Goal: Task Accomplishment & Management: Manage account settings

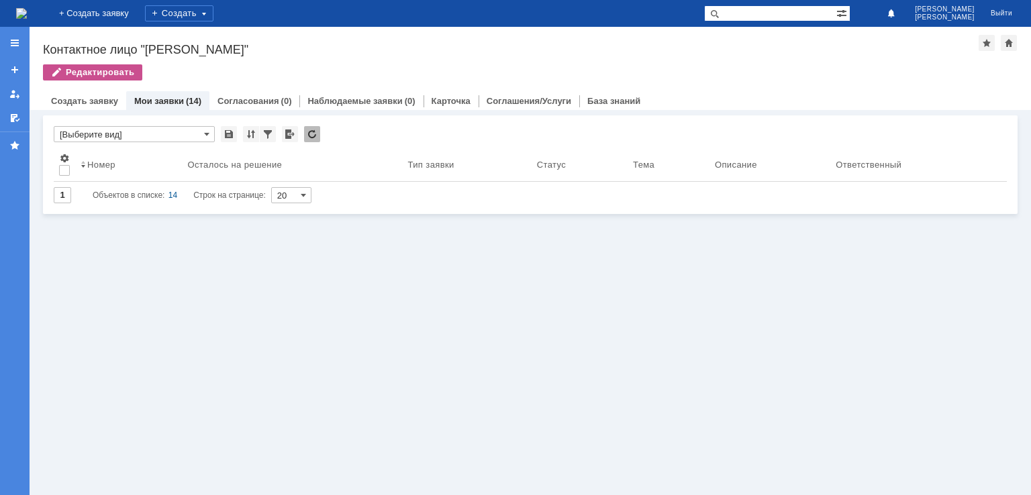
click at [148, 105] on link "Мои заявки" at bounding box center [159, 101] width 50 height 10
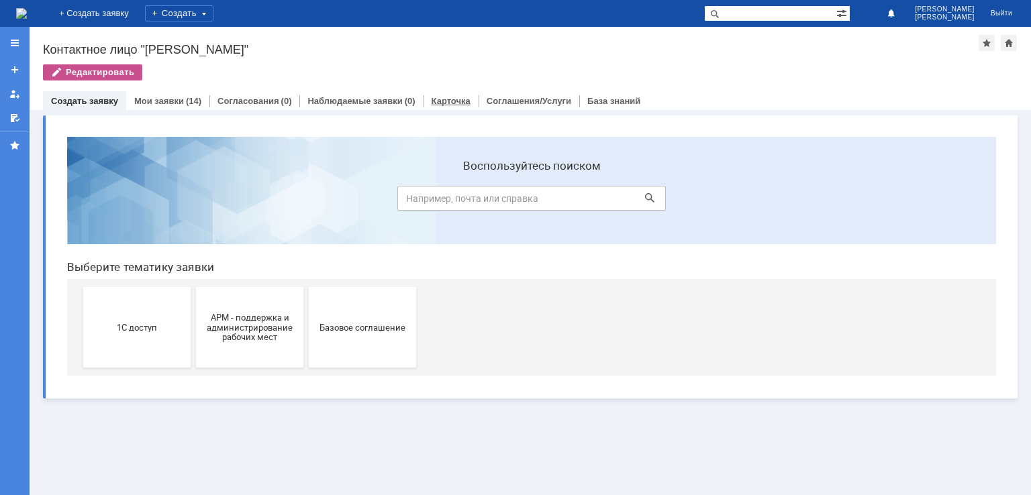
click at [450, 96] on link "Карточка" at bounding box center [450, 101] width 39 height 10
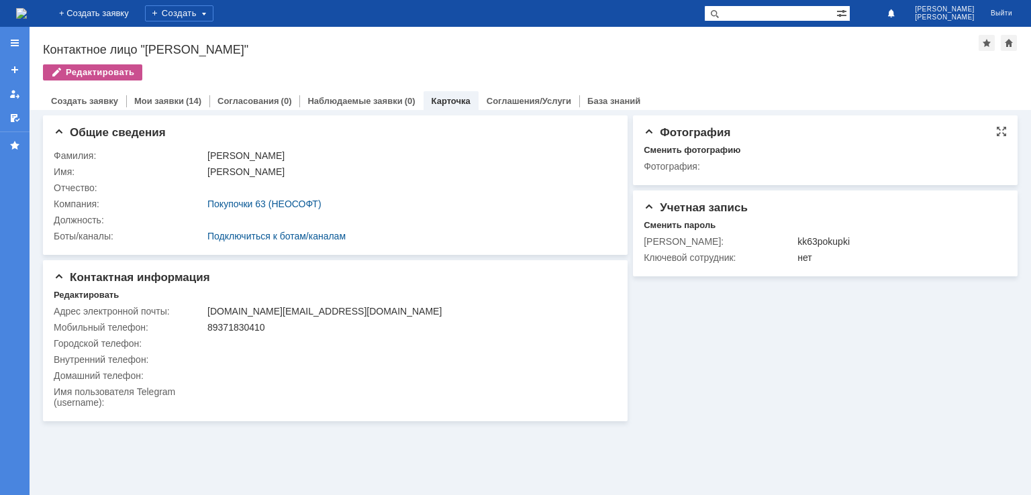
click at [645, 129] on span "Фотография" at bounding box center [686, 132] width 87 height 13
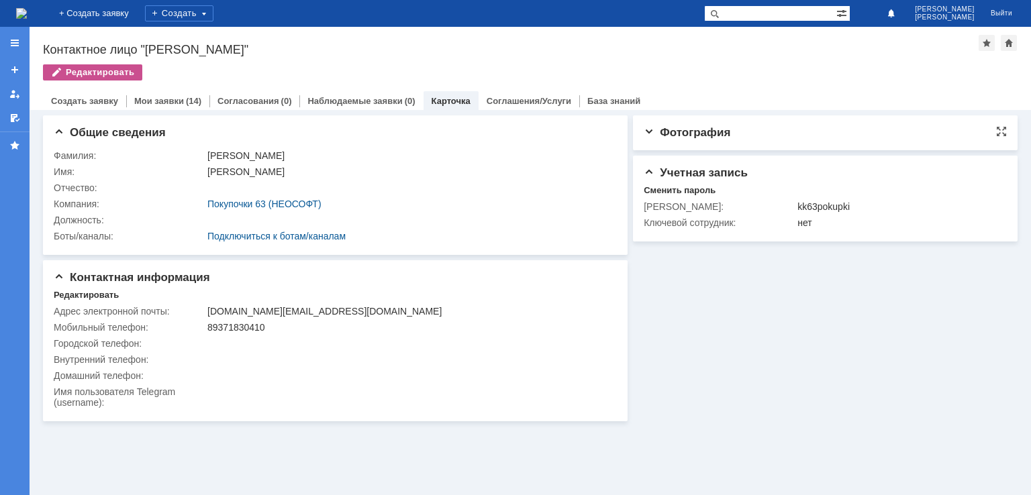
click at [645, 129] on span "Фотография" at bounding box center [686, 132] width 87 height 13
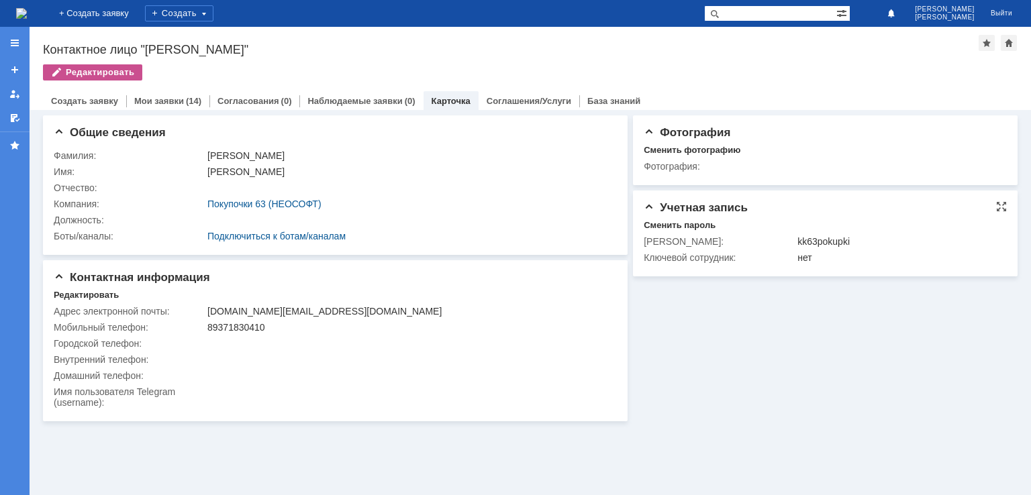
click at [647, 202] on span "Учетная запись" at bounding box center [695, 207] width 104 height 13
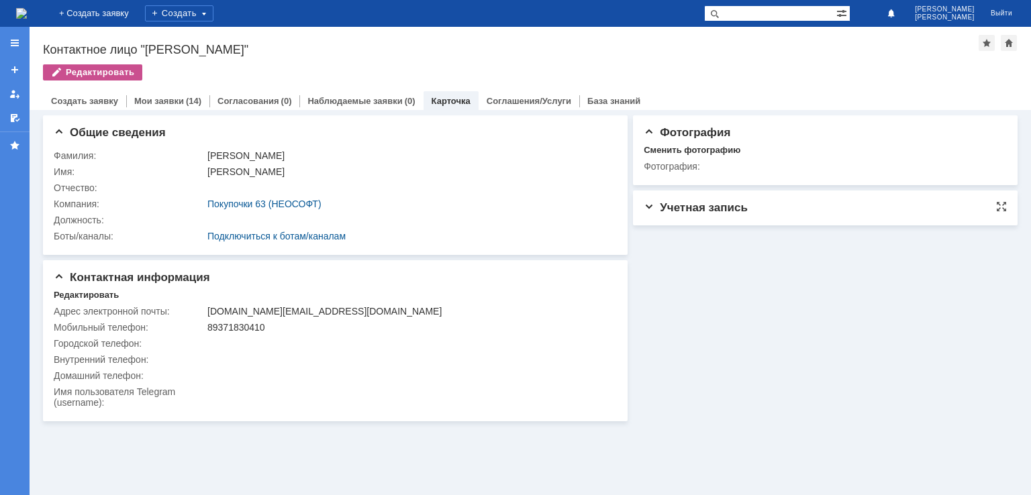
click at [647, 202] on span "Учетная запись" at bounding box center [695, 207] width 104 height 13
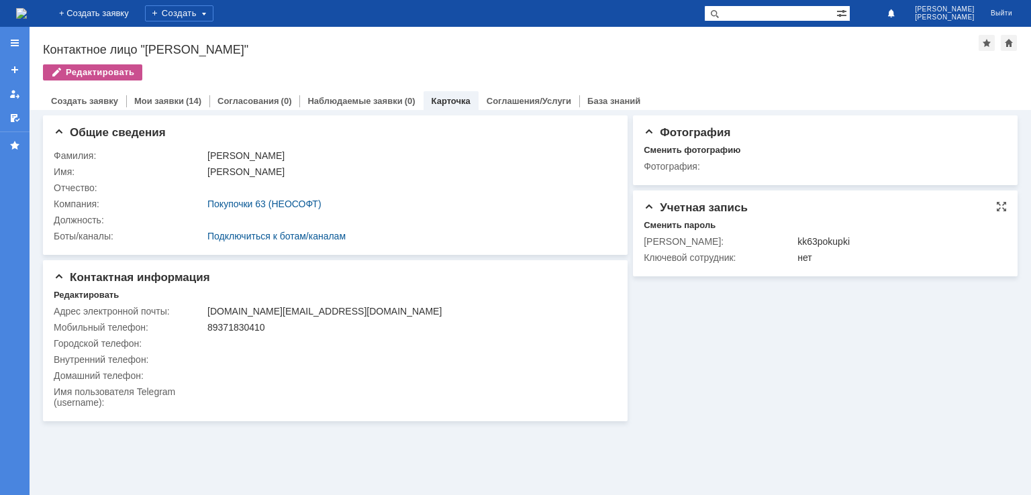
click at [660, 240] on div "[PERSON_NAME]:" at bounding box center [718, 241] width 151 height 11
click at [668, 222] on div "Сменить пароль" at bounding box center [679, 225] width 72 height 11
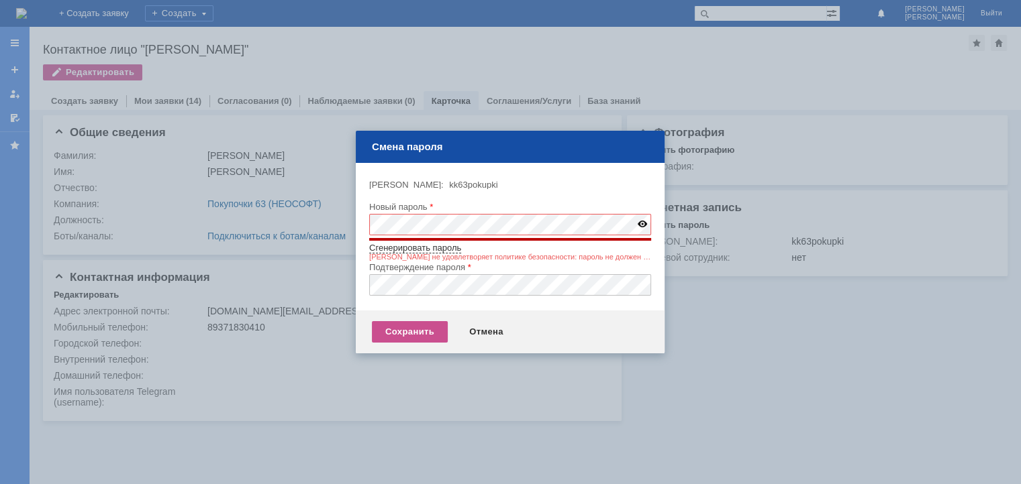
click at [642, 221] on img at bounding box center [641, 224] width 9 height 7
type input "CF~Sl05X"
click at [642, 221] on img at bounding box center [641, 224] width 9 height 7
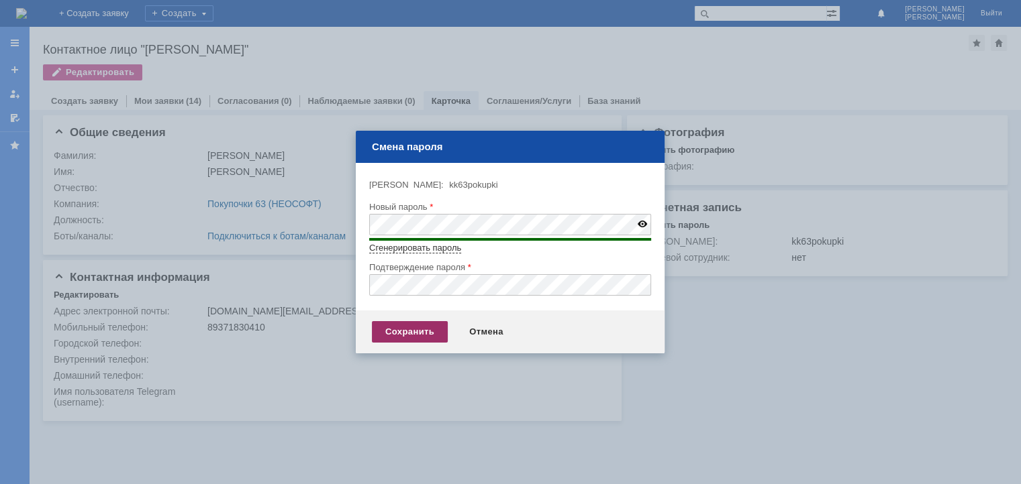
click at [420, 327] on div "Сохранить" at bounding box center [410, 331] width 76 height 21
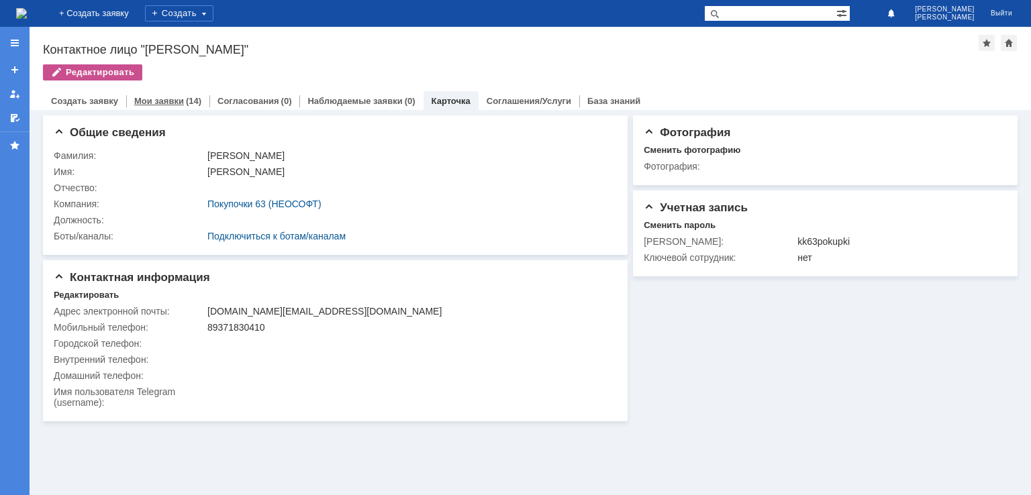
click at [160, 99] on link "Мои заявки" at bounding box center [159, 101] width 50 height 10
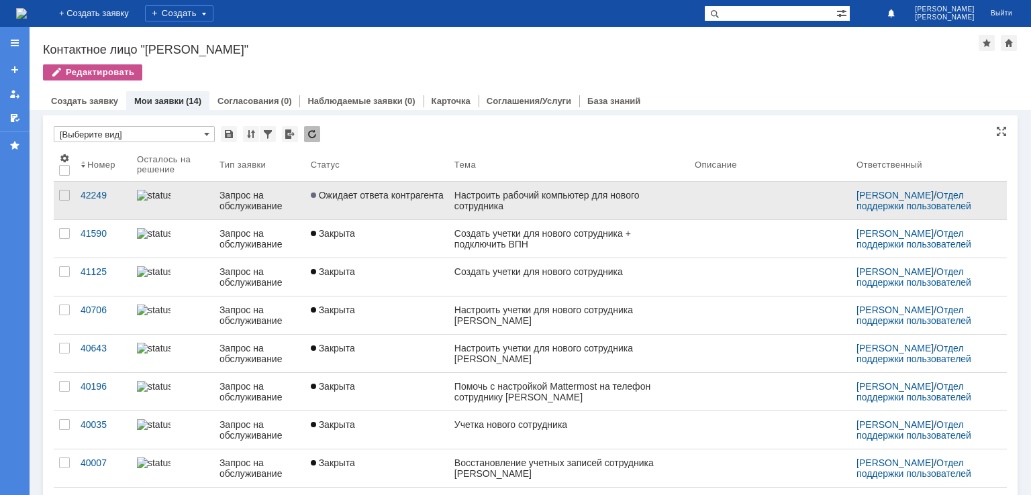
click at [349, 212] on link "Ожидает ответа контрагента" at bounding box center [377, 201] width 144 height 38
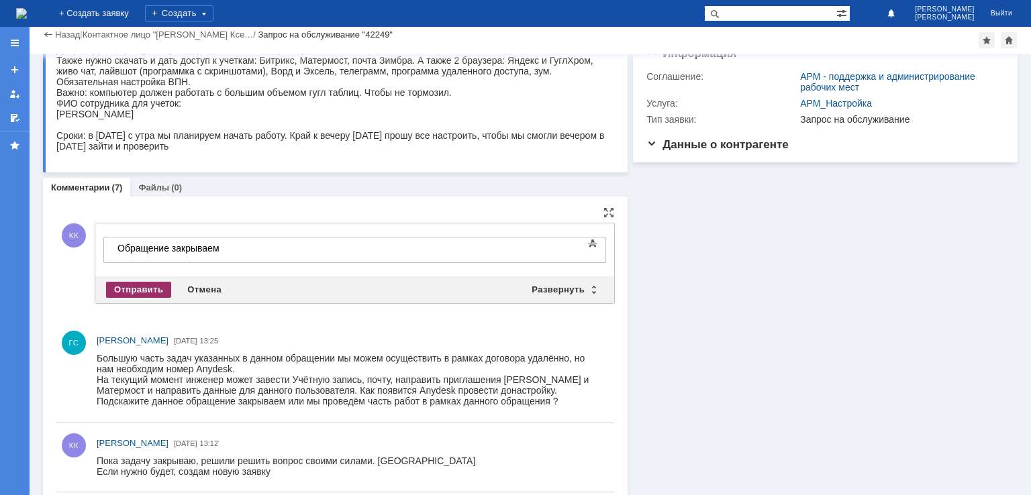
click at [160, 282] on div "Отправить" at bounding box center [138, 290] width 65 height 16
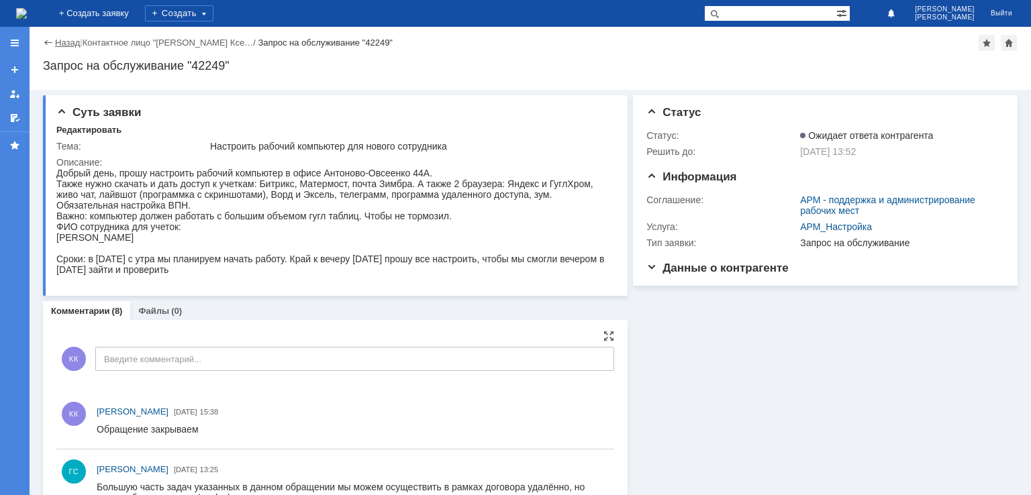
click at [60, 43] on link "Назад" at bounding box center [67, 43] width 25 height 10
